Goal: Transaction & Acquisition: Download file/media

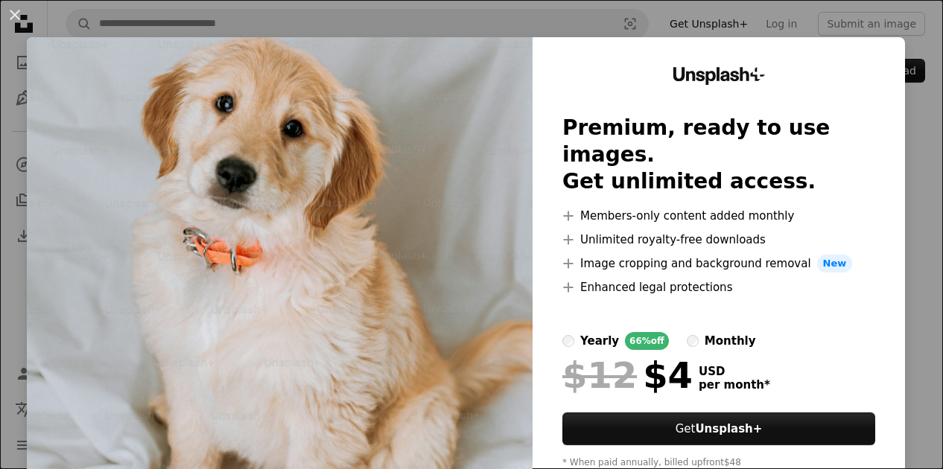
click at [667, 16] on div "An X shape Unsplash+ Premium, ready to use images. Get unlimited access. A plus…" at bounding box center [471, 234] width 943 height 469
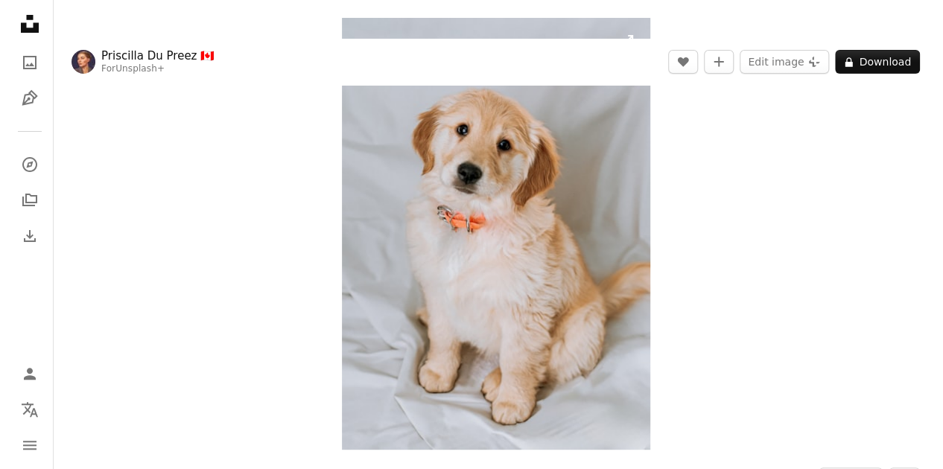
scroll to position [66, 0]
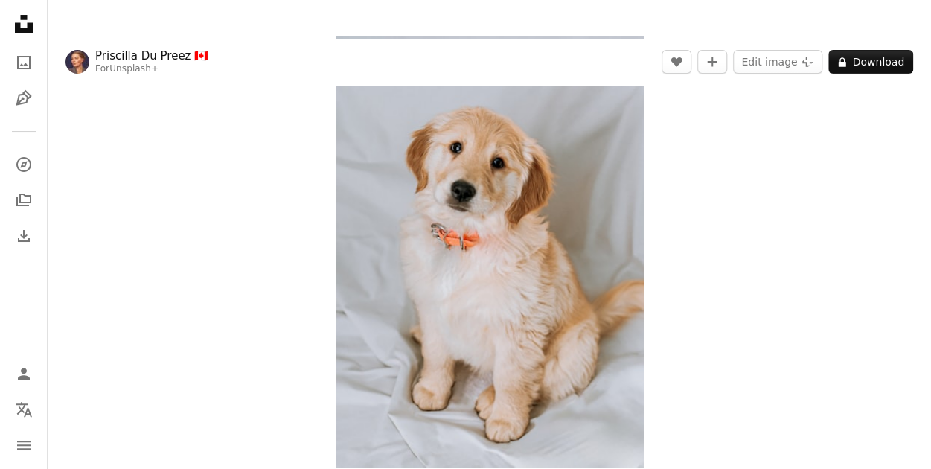
click at [386, 208] on img "Zoom in on this image" at bounding box center [490, 252] width 308 height 432
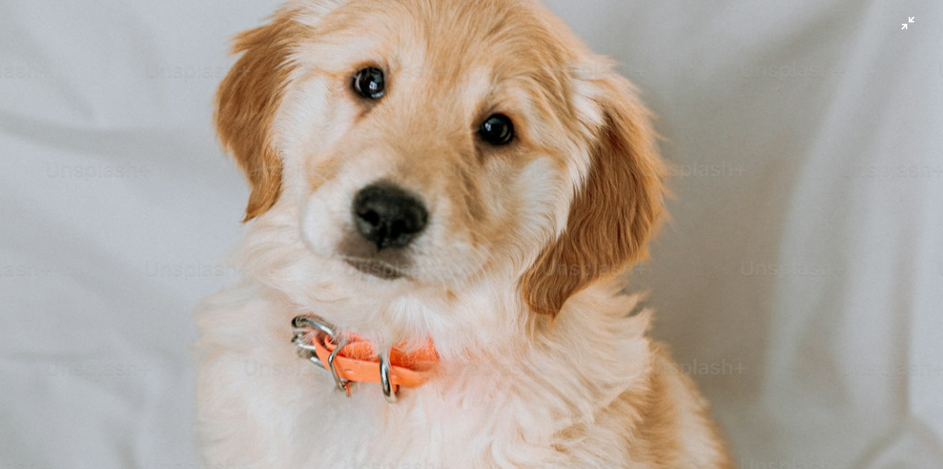
scroll to position [261, 0]
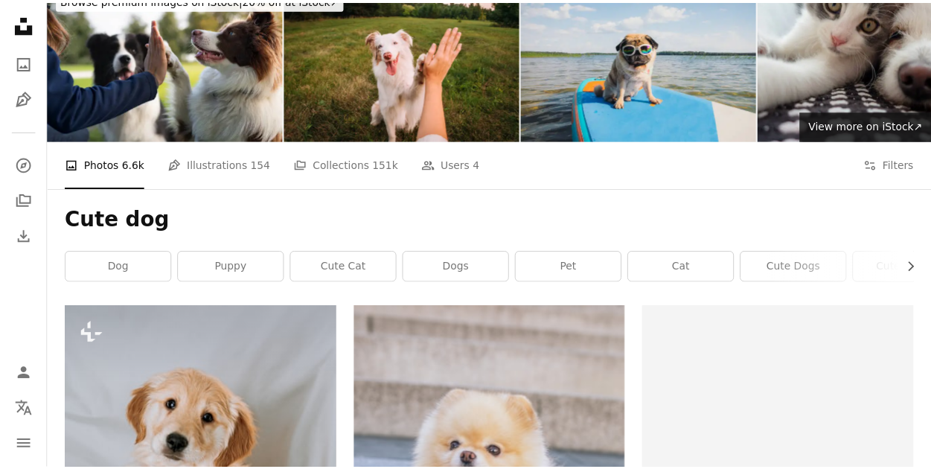
scroll to position [354, 0]
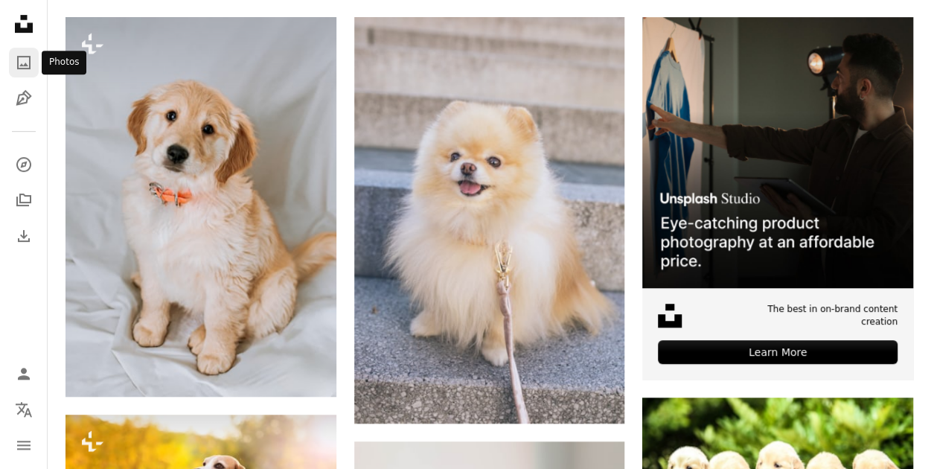
click at [25, 68] on icon "Photos" at bounding box center [23, 62] width 13 height 13
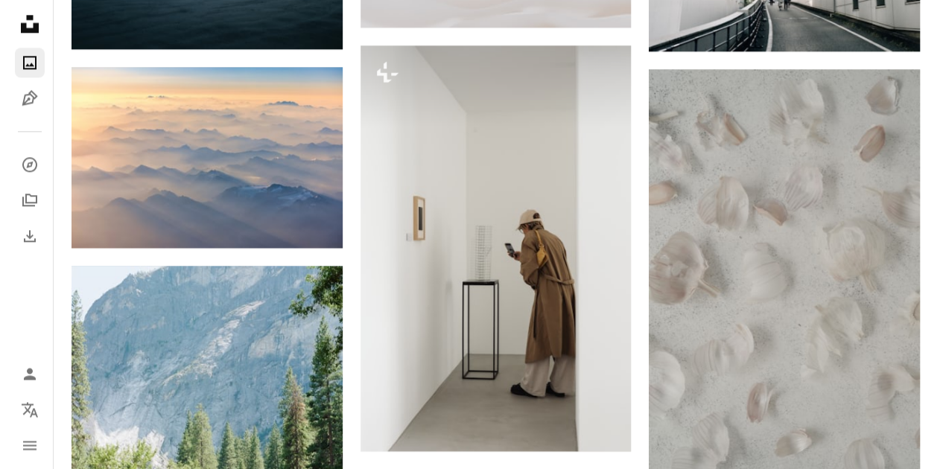
scroll to position [947, 0]
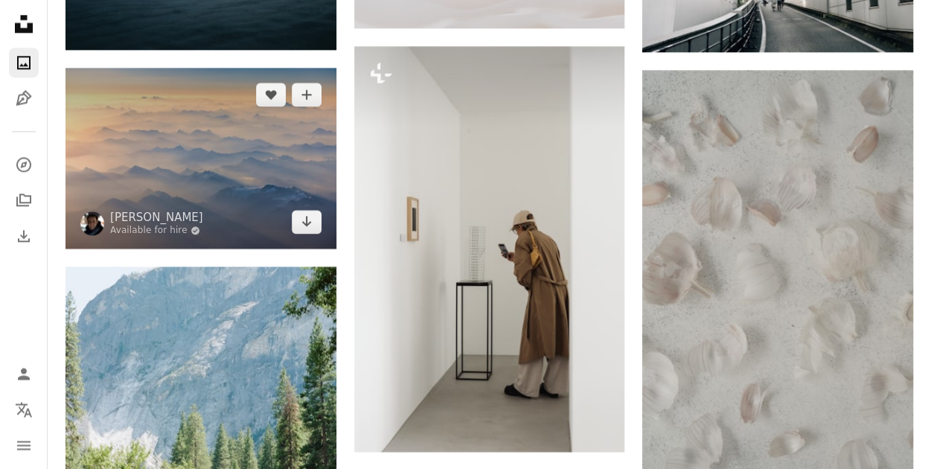
click at [151, 153] on img at bounding box center [201, 158] width 271 height 181
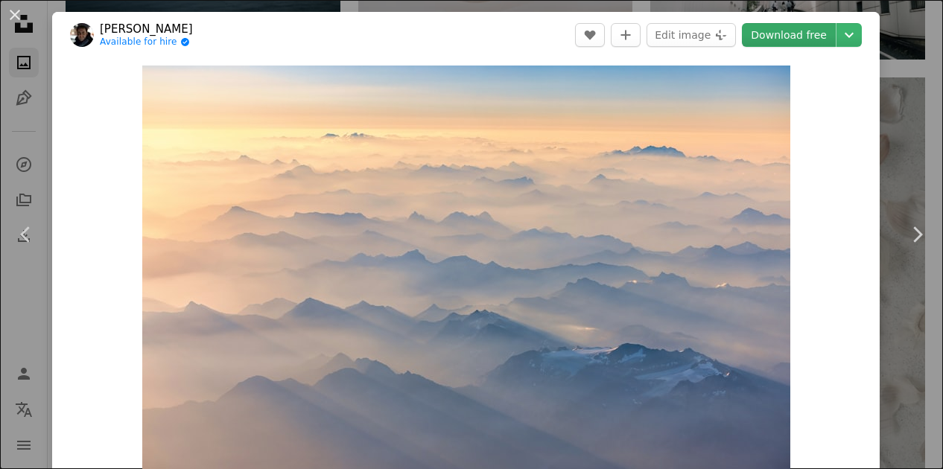
click at [781, 34] on link "Download free" at bounding box center [789, 35] width 94 height 24
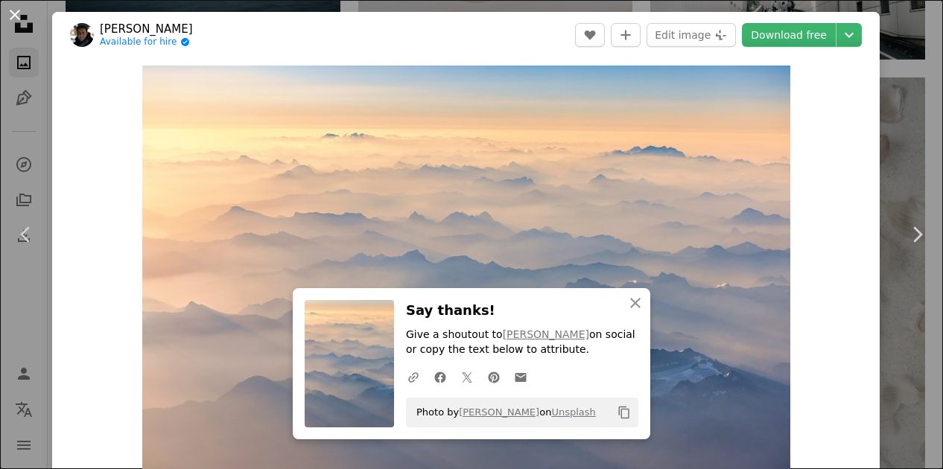
click at [15, 16] on button "An X shape" at bounding box center [15, 15] width 18 height 18
